Goal: Task Accomplishment & Management: Use online tool/utility

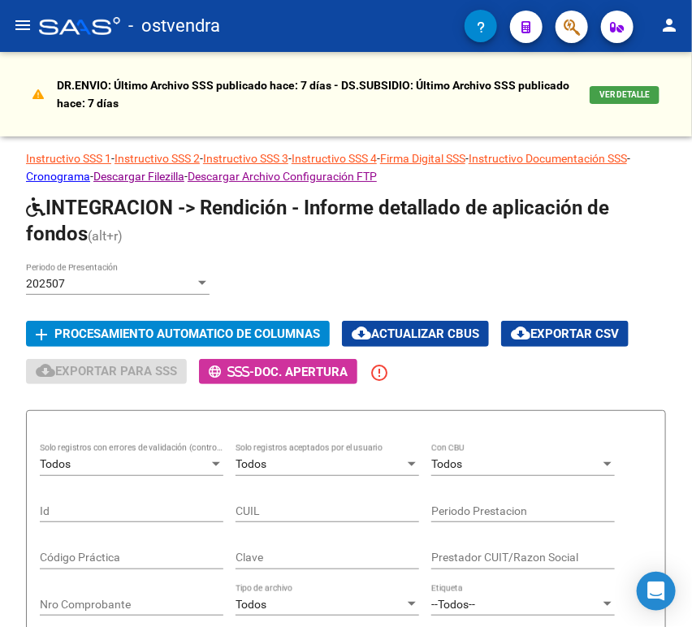
scroll to position [0, 622]
click at [11, 36] on button "menu" at bounding box center [22, 26] width 32 height 32
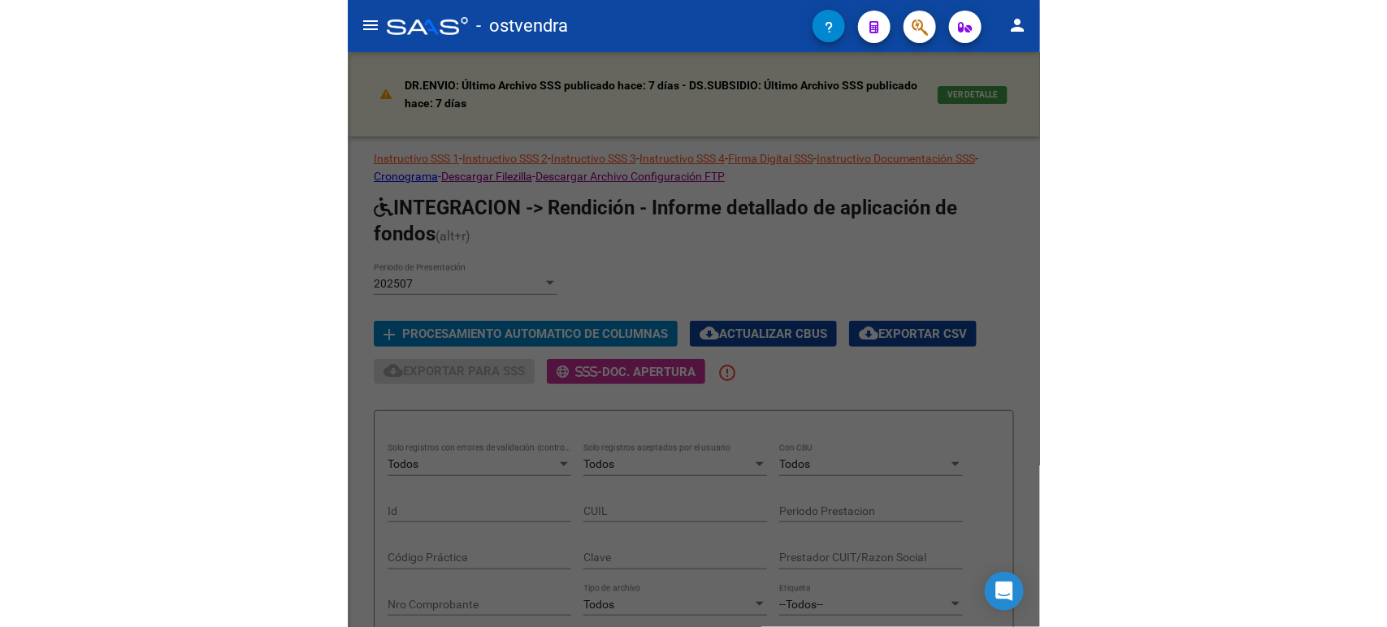
scroll to position [0, 0]
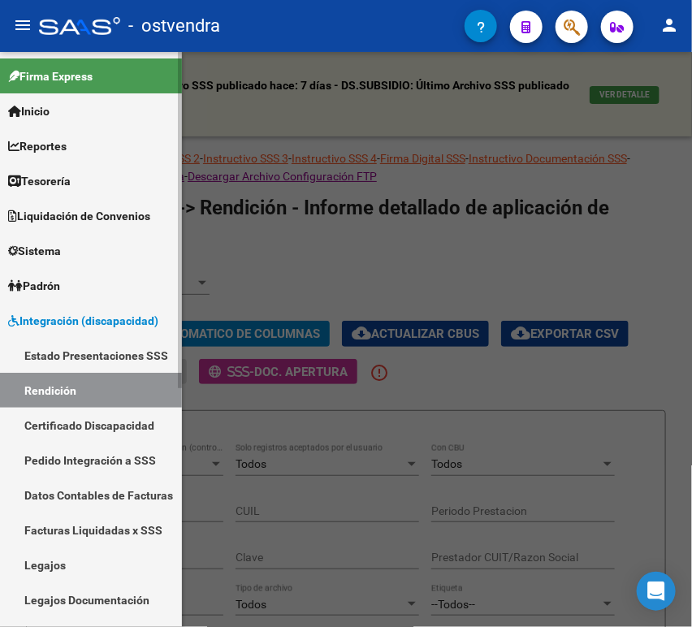
click at [62, 115] on link "Inicio" at bounding box center [91, 110] width 182 height 35
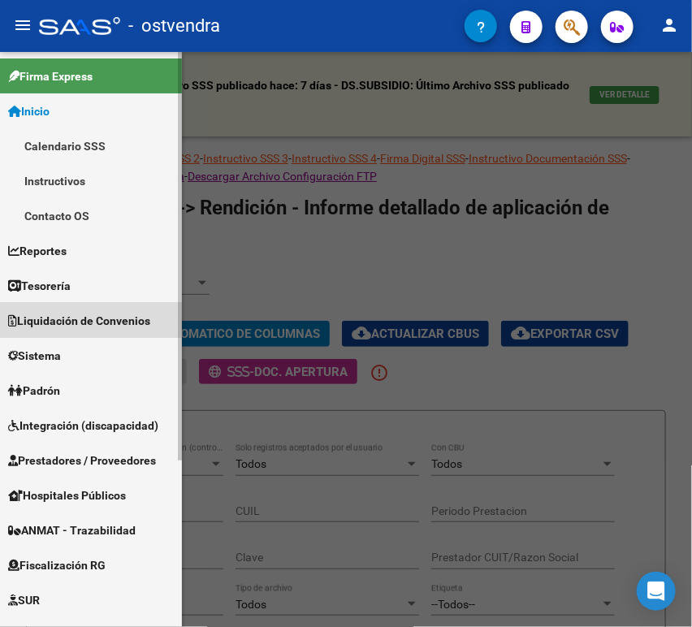
click at [79, 310] on link "Liquidación de Convenios" at bounding box center [91, 320] width 182 height 35
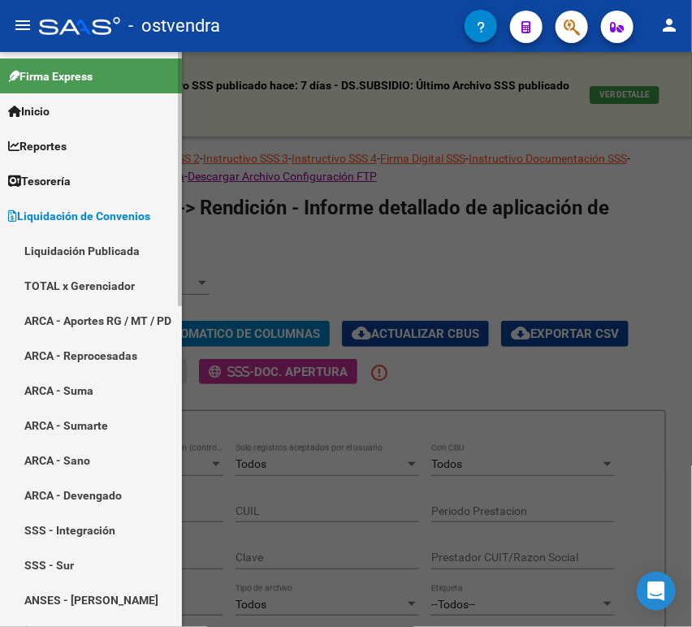
click at [95, 244] on link "Liquidación Publicada" at bounding box center [91, 250] width 182 height 35
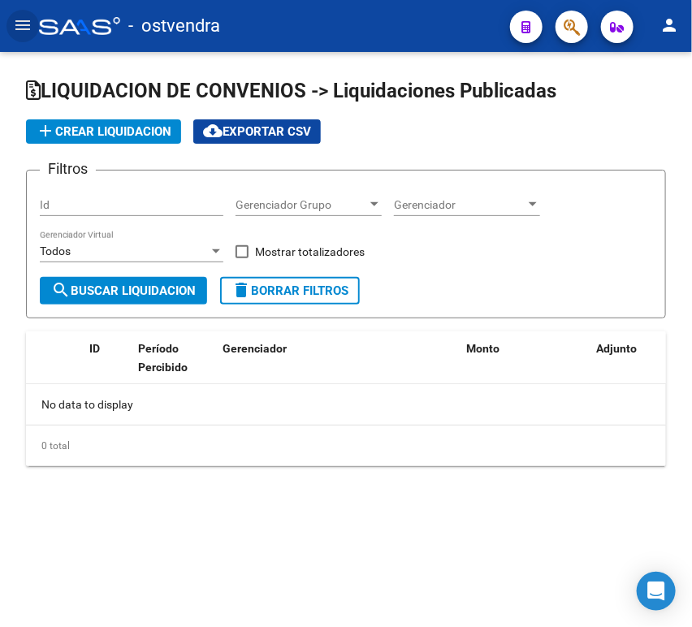
checkbox input "true"
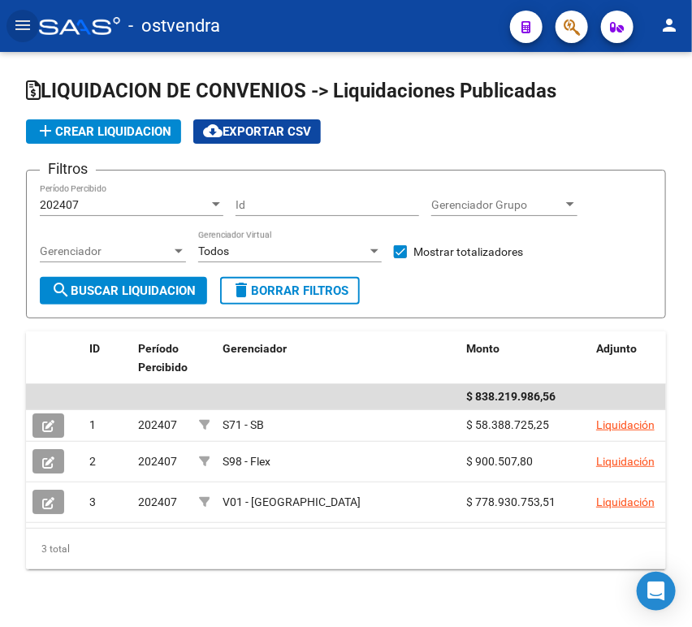
click at [13, 21] on mat-icon "menu" at bounding box center [22, 24] width 19 height 19
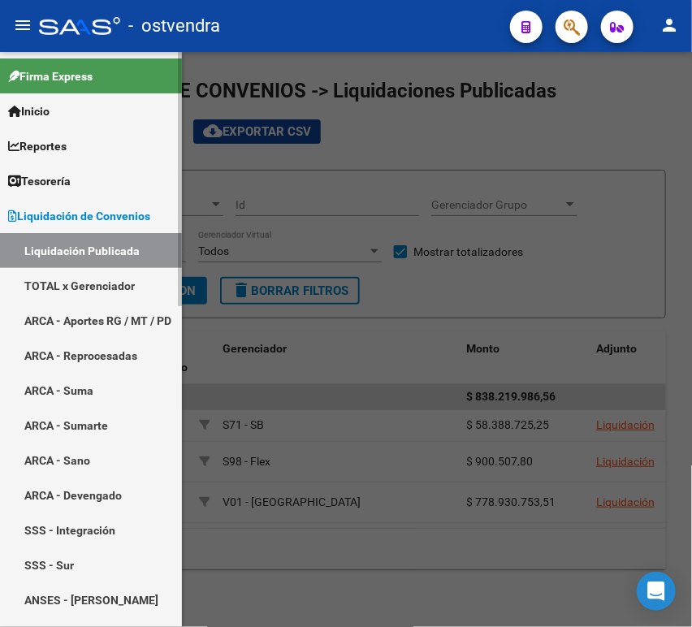
click at [71, 277] on link "TOTAL x Gerenciador" at bounding box center [91, 285] width 182 height 35
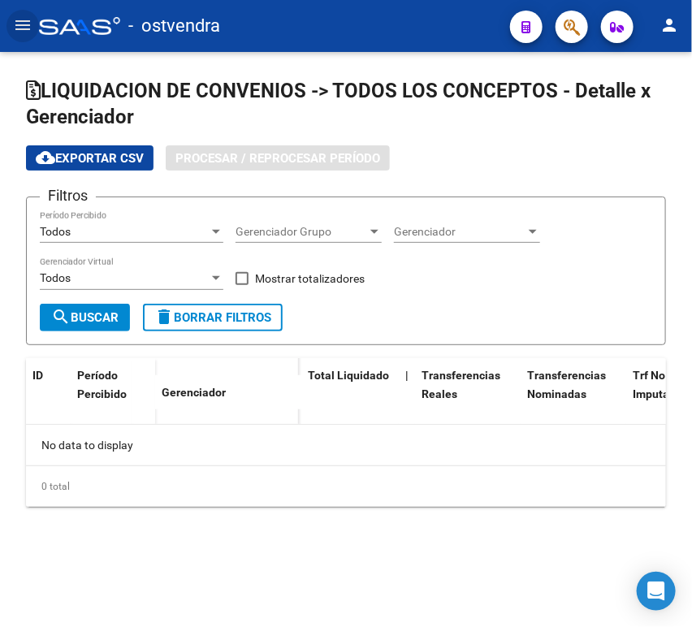
checkbox input "true"
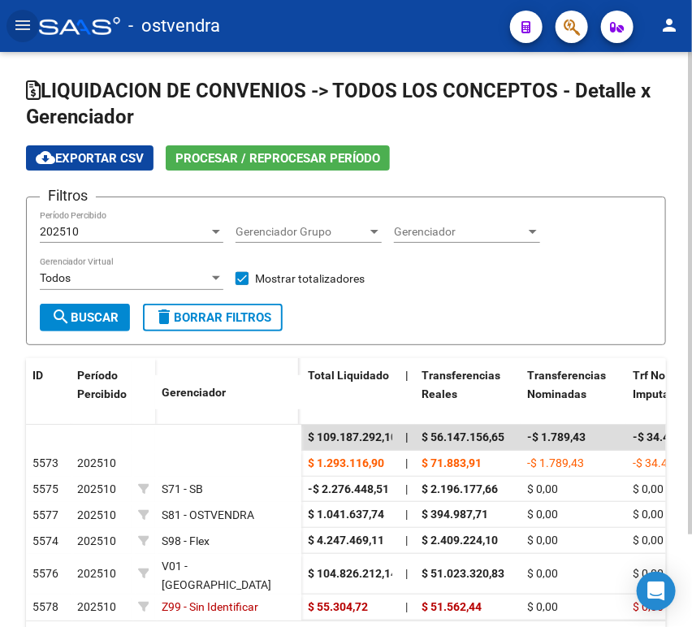
click at [186, 151] on span "Procesar / Reprocesar período" at bounding box center [277, 158] width 205 height 15
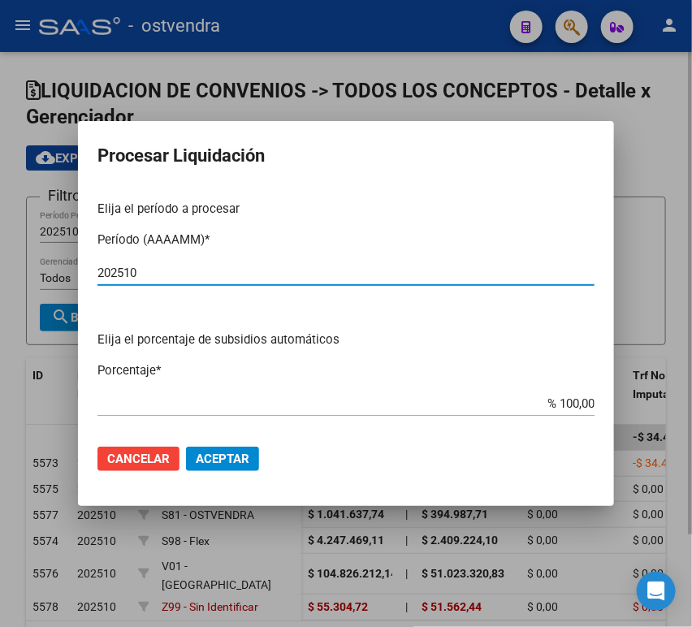
type input "202510"
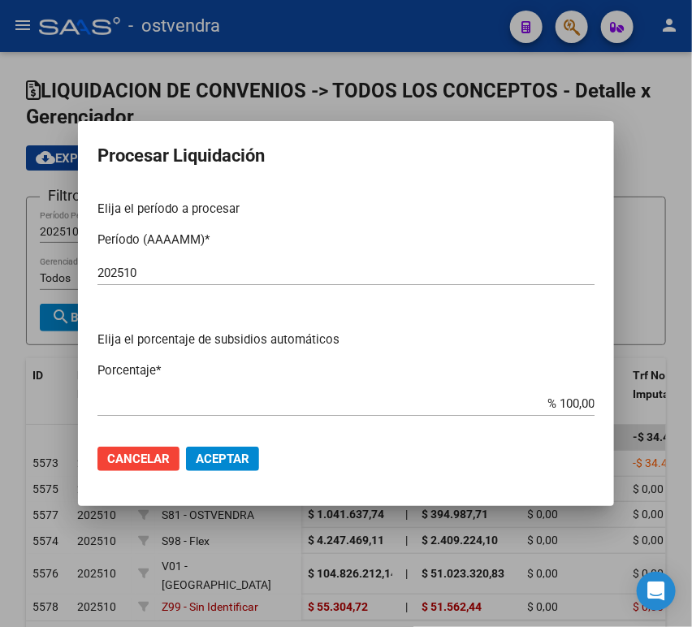
click at [225, 446] on mat-dialog-actions "Cancelar Aceptar" at bounding box center [345, 458] width 497 height 55
click at [235, 453] on span "Aceptar" at bounding box center [223, 459] width 54 height 15
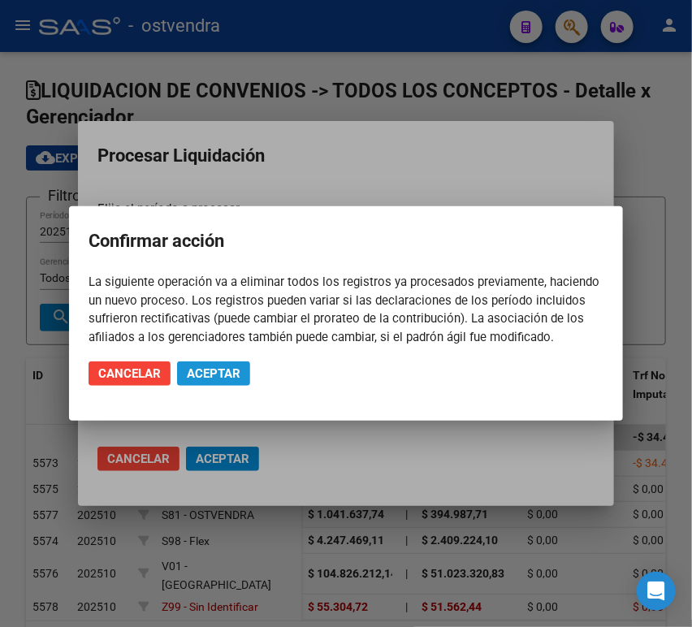
click at [223, 371] on span "Aceptar" at bounding box center [214, 373] width 54 height 15
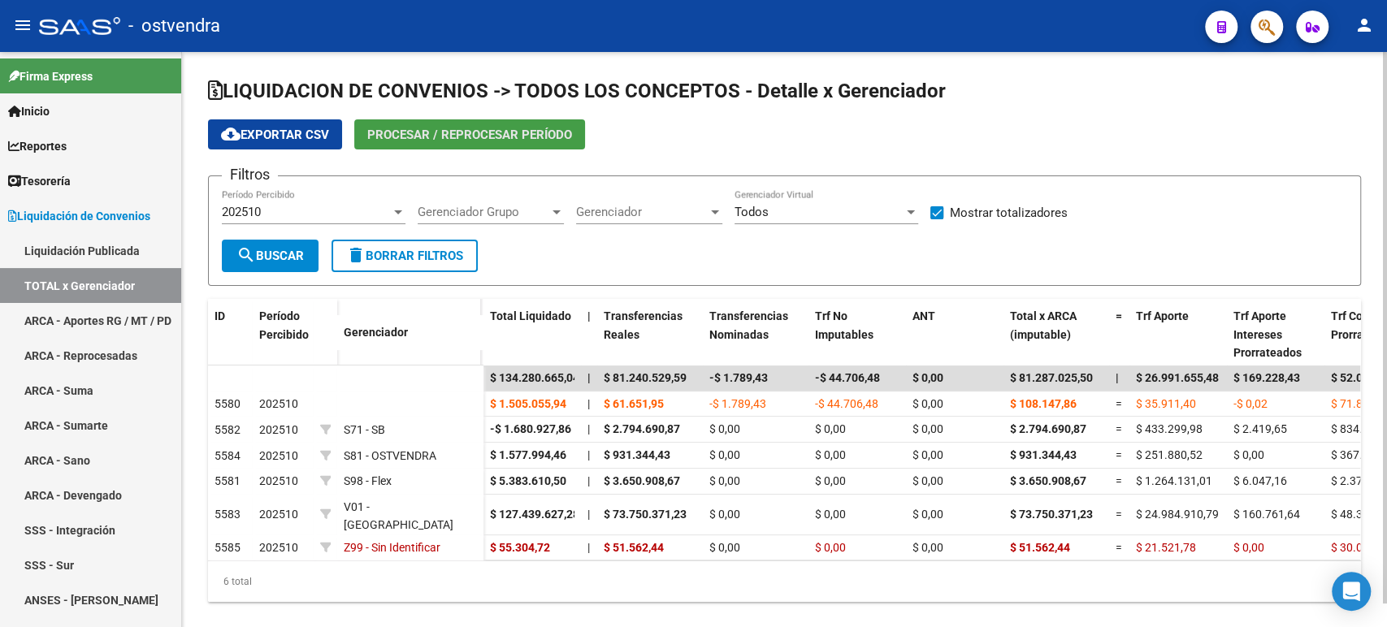
click at [459, 130] on span "Procesar / Reprocesar período" at bounding box center [469, 135] width 205 height 15
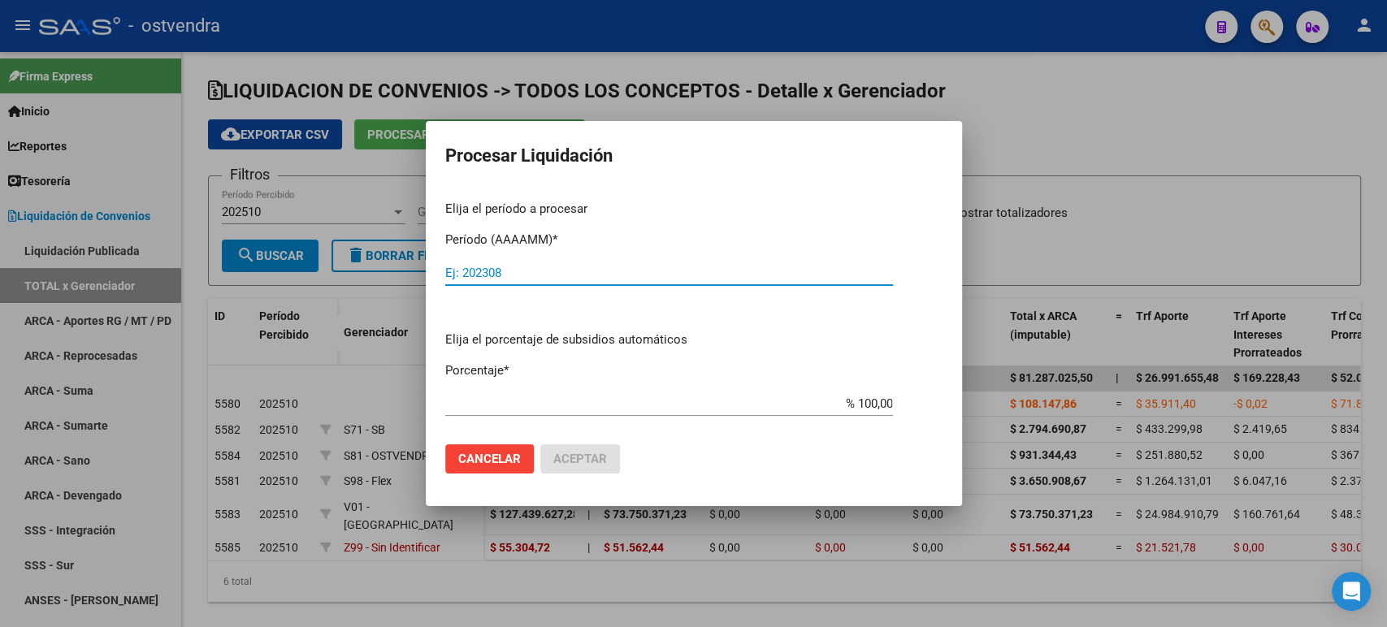
click at [494, 447] on button "Cancelar" at bounding box center [489, 458] width 89 height 29
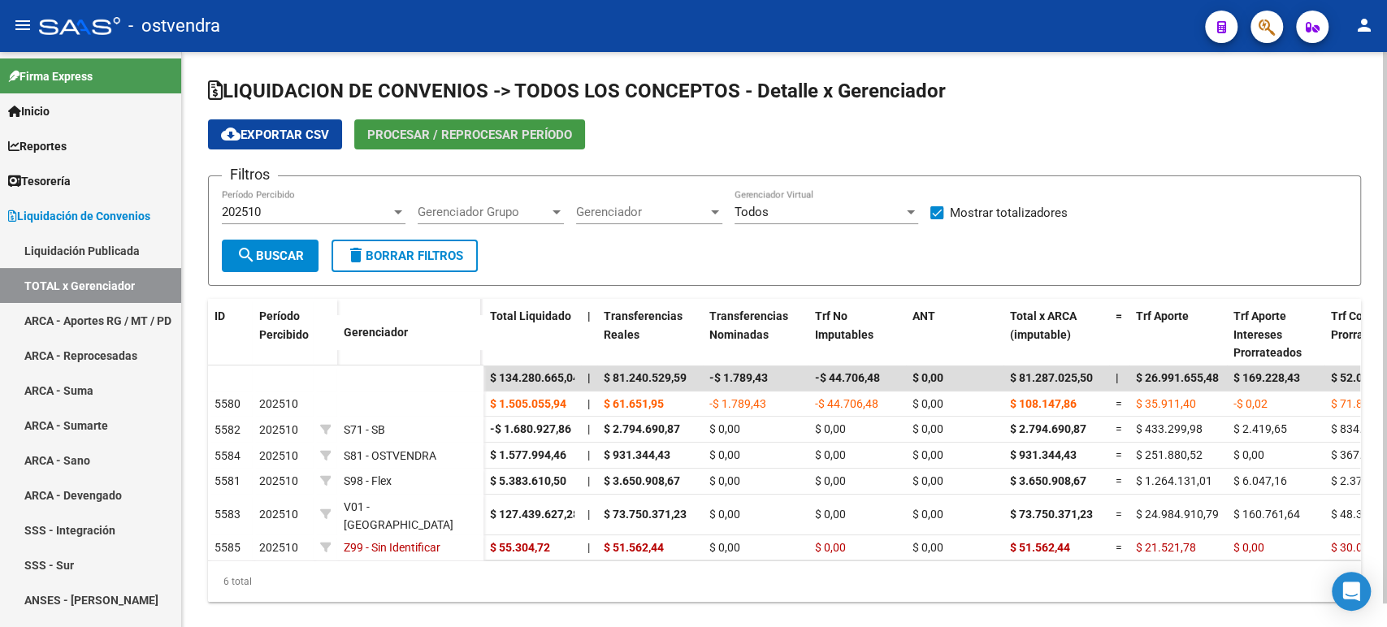
click at [292, 135] on span "cloud_download Exportar CSV" at bounding box center [275, 135] width 108 height 15
